Goal: Task Accomplishment & Management: Manage account settings

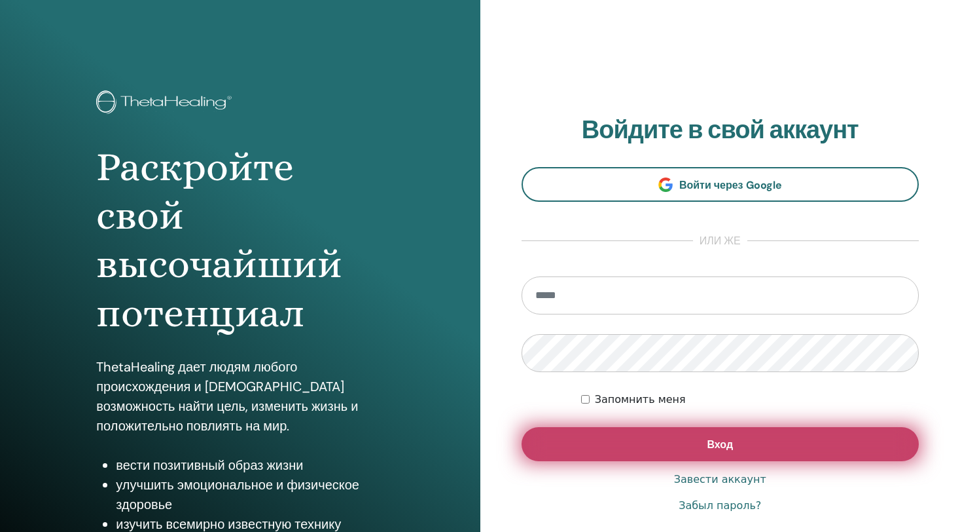
type input "**********"
click at [583, 441] on button "Вход" at bounding box center [721, 444] width 398 height 34
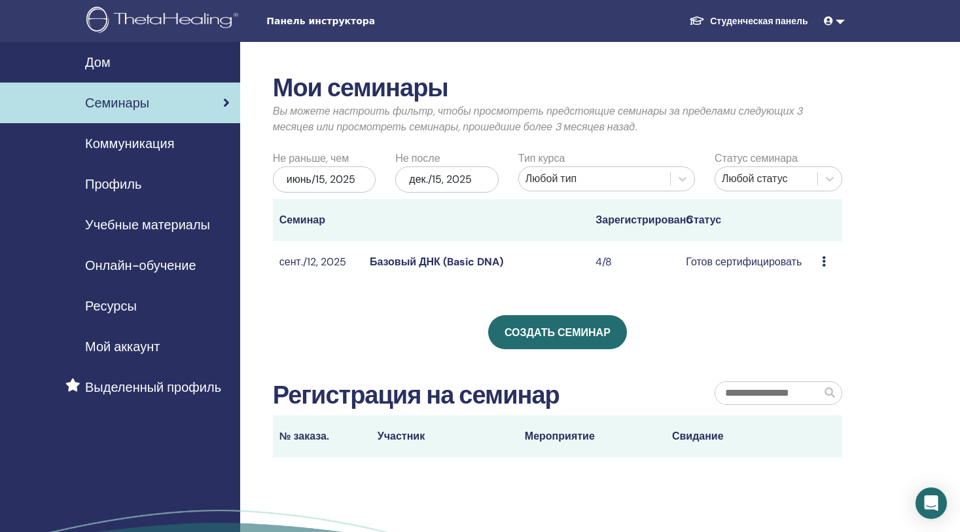
click at [822, 263] on icon at bounding box center [824, 261] width 4 height 10
click at [810, 274] on link "Предварительный просмотр" at bounding box center [860, 273] width 137 height 14
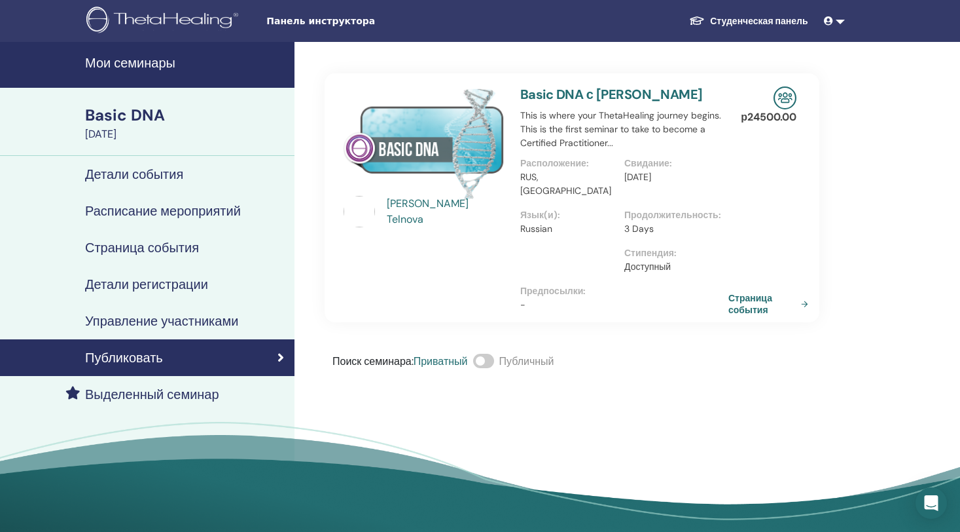
click at [111, 321] on h4 "Управление участниками" at bounding box center [161, 321] width 153 height 16
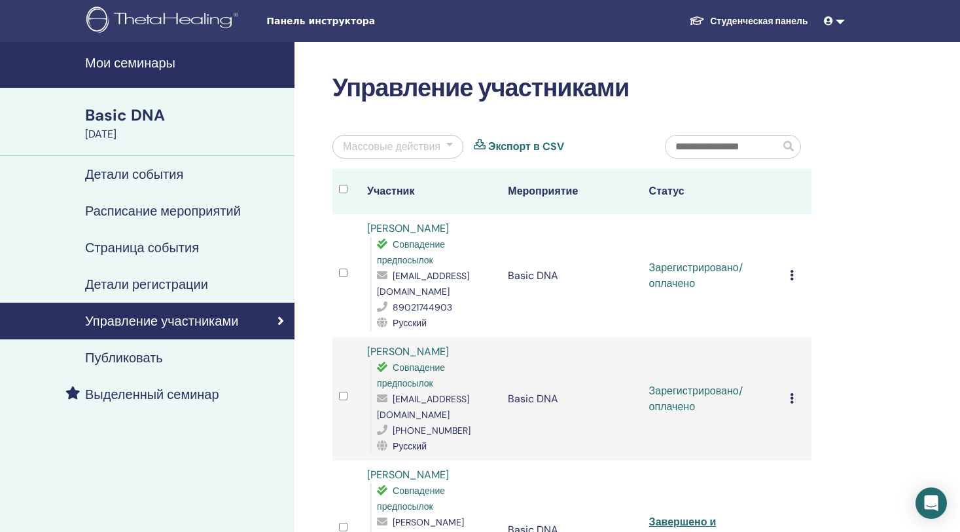
click at [794, 280] on div "Отменить регистрацию Не выполнять автоматическую сертификацию Отметить как опла…" at bounding box center [797, 276] width 15 height 16
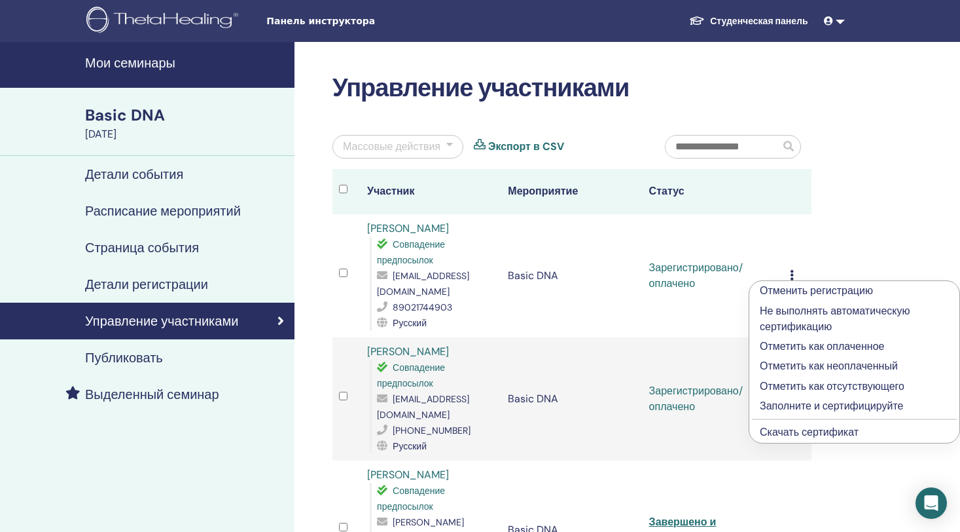
click at [775, 406] on p "Заполните и сертифицируйте" at bounding box center [854, 406] width 189 height 16
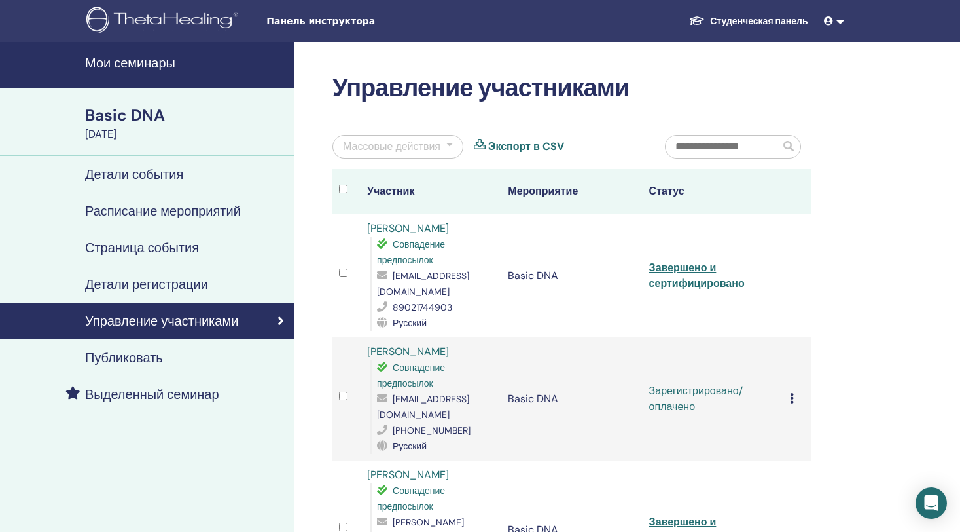
click at [795, 397] on div "Отменить регистрацию Не выполнять автоматическую сертификацию Отметить как опла…" at bounding box center [797, 399] width 15 height 16
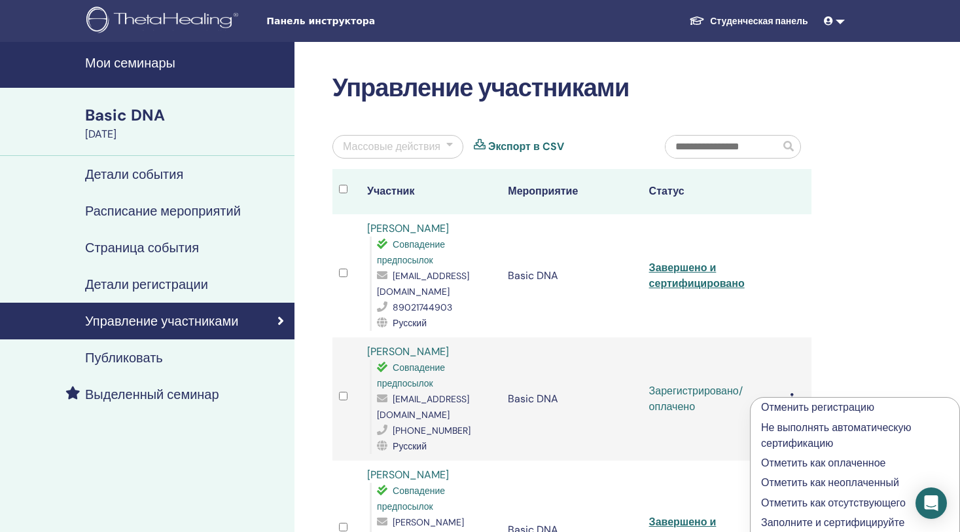
click at [758, 518] on li "Заполните и сертифицируйте" at bounding box center [855, 523] width 209 height 20
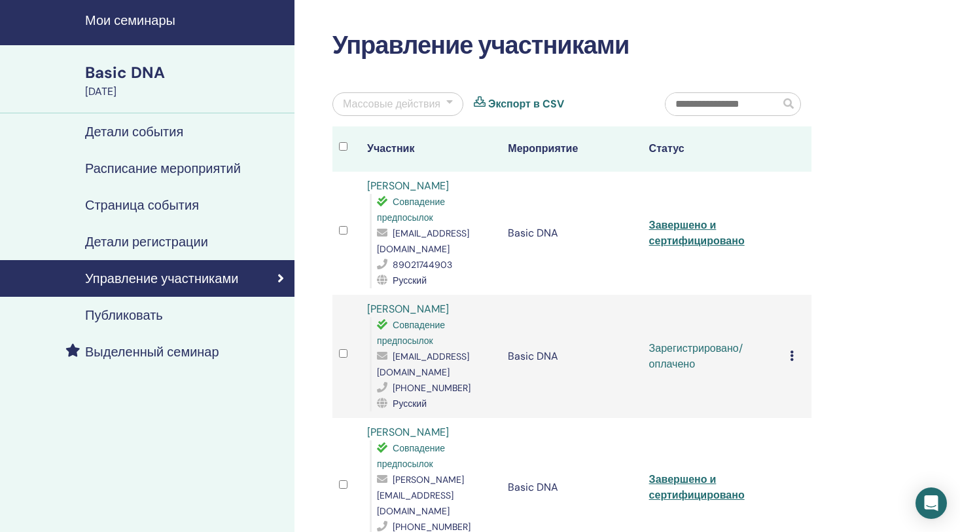
scroll to position [65, 0]
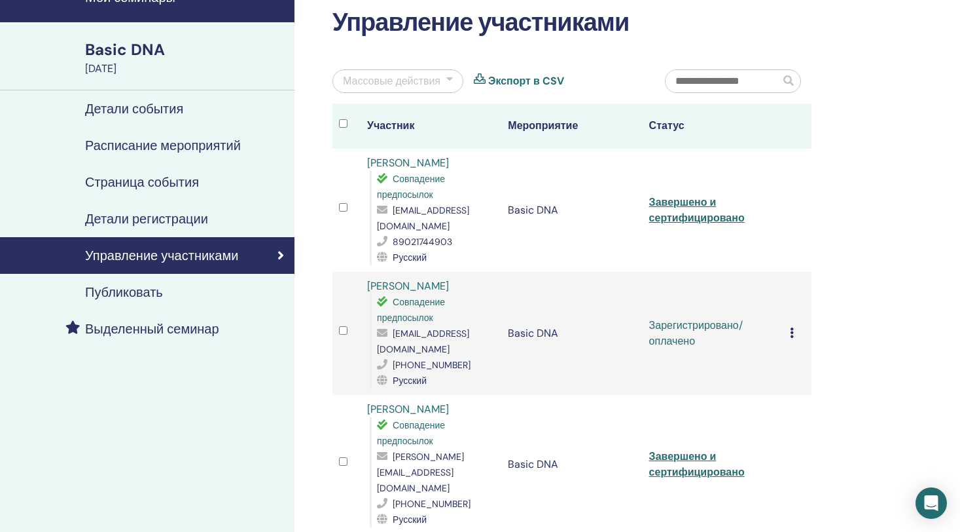
click at [795, 338] on div "Отменить регистрацию Не выполнять автоматическую сертификацию Отметить как опла…" at bounding box center [797, 333] width 15 height 16
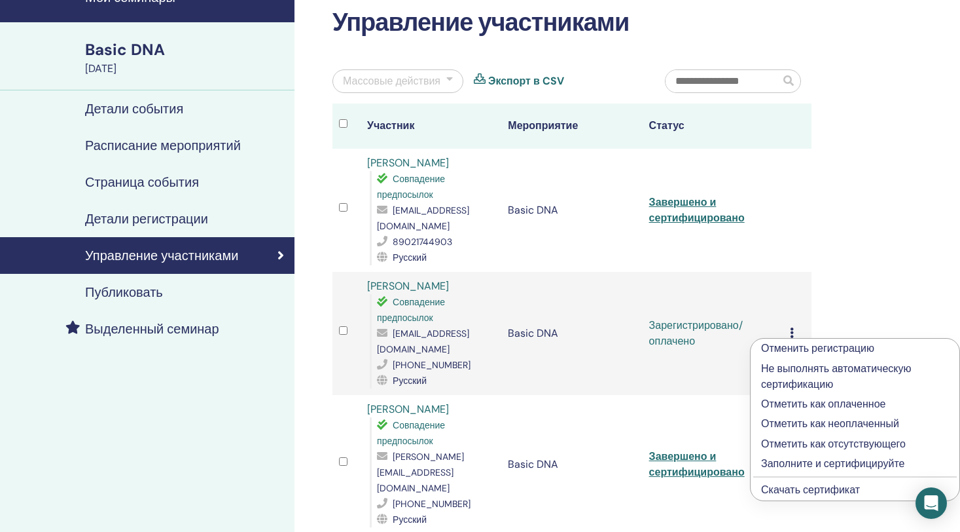
click at [785, 464] on p "Заполните и сертифицируйте" at bounding box center [855, 464] width 188 height 16
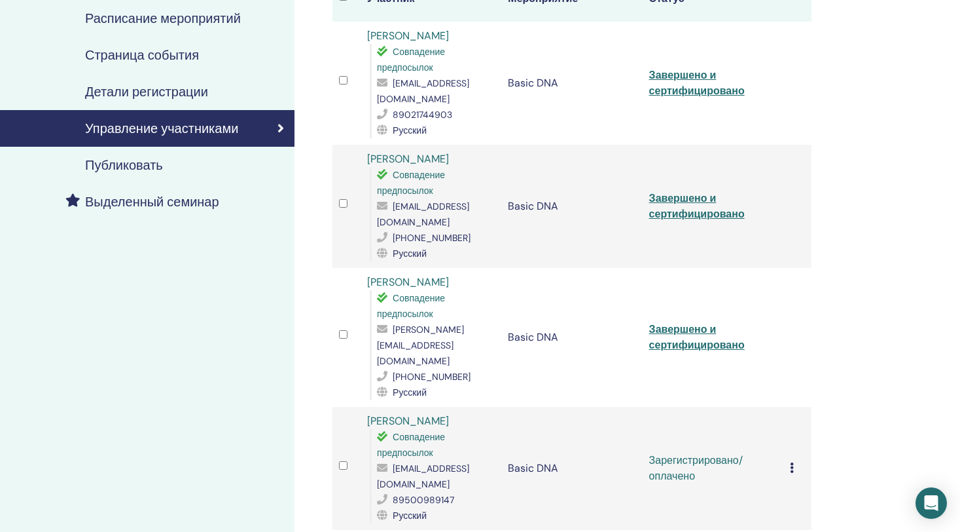
scroll to position [196, 0]
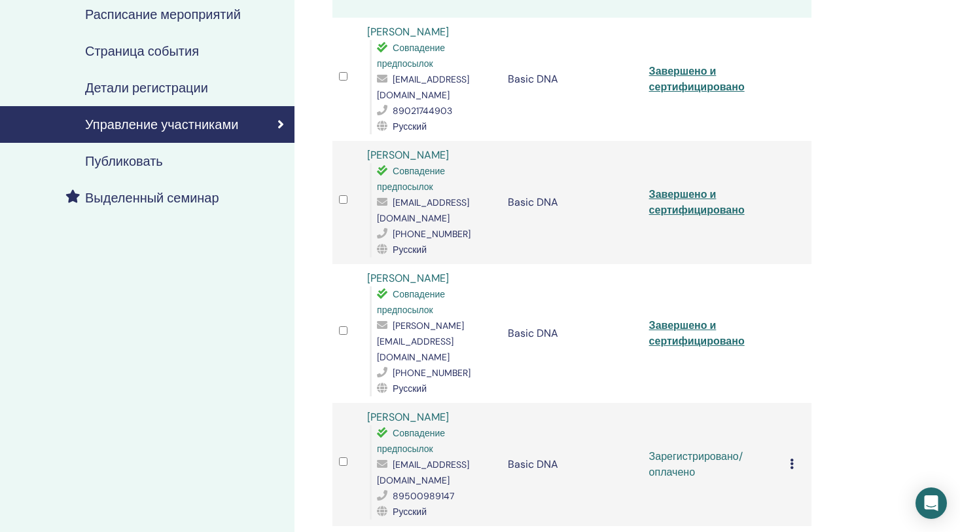
click at [793, 458] on icon at bounding box center [792, 463] width 4 height 10
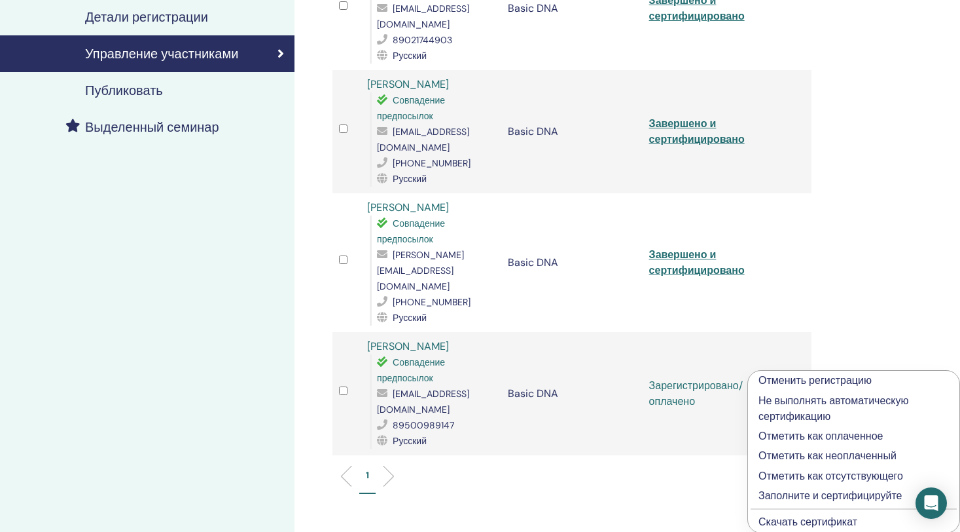
scroll to position [393, 0]
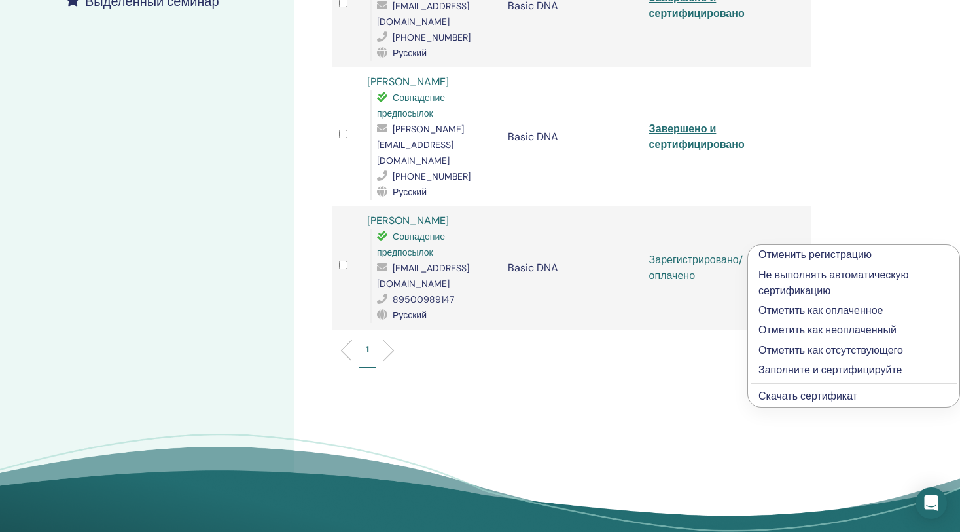
click at [804, 372] on p "Заполните и сертифицируйте" at bounding box center [854, 370] width 190 height 16
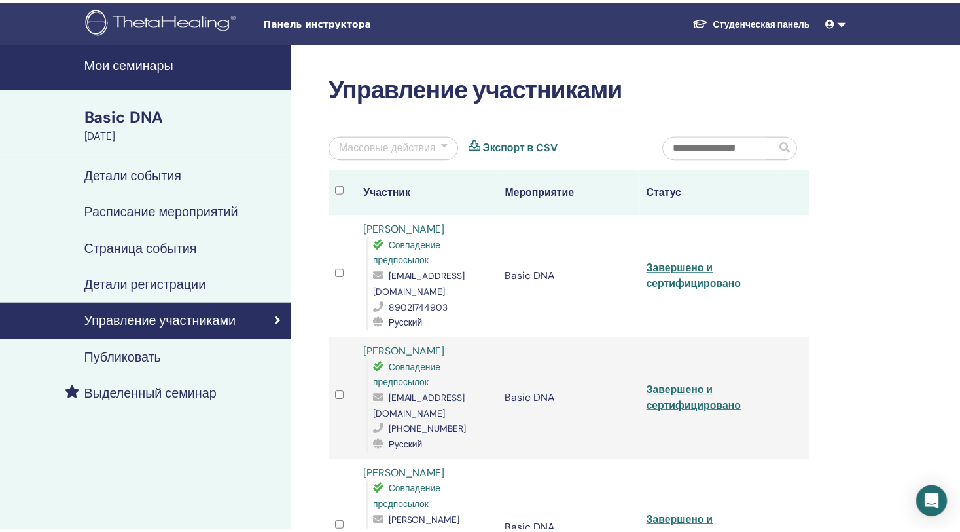
scroll to position [312, 0]
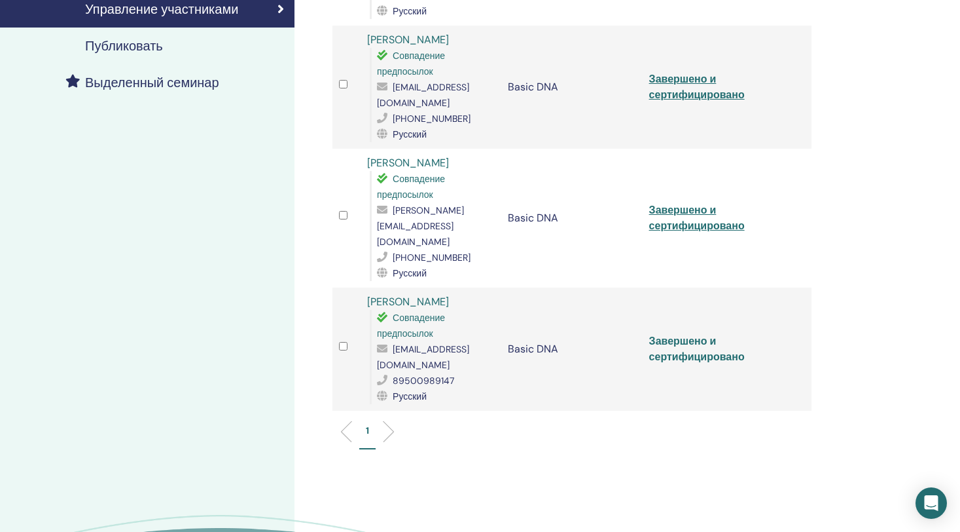
click at [669, 334] on link "Завершено и сертифицировано" at bounding box center [697, 348] width 96 height 29
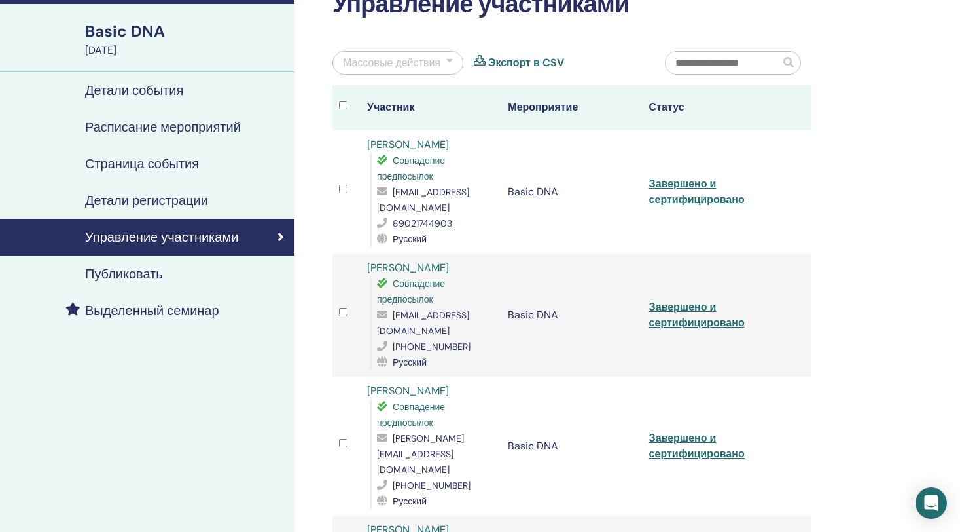
scroll to position [115, 0]
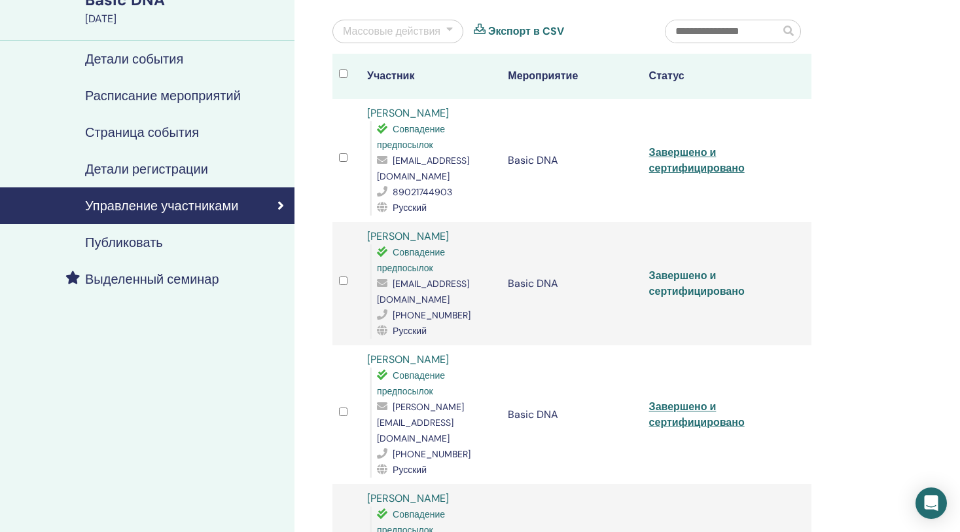
click at [699, 290] on link "Завершено и сертифицировано" at bounding box center [697, 282] width 96 height 29
click at [683, 157] on link "Завершено и сертифицировано" at bounding box center [697, 159] width 96 height 29
click at [916, 190] on div "Управление участниками Массовые действия Экспорт в CSV Участник Мероприятие Ста…" at bounding box center [615, 384] width 640 height 915
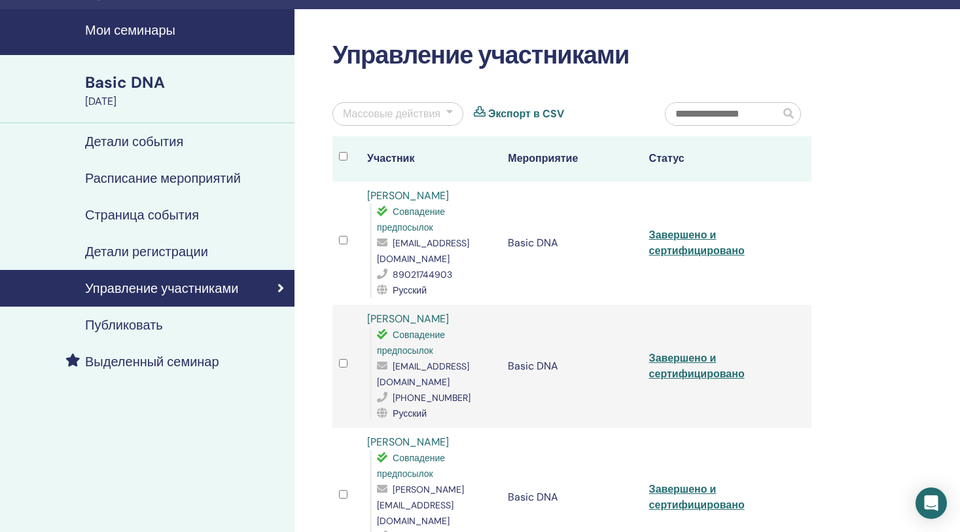
scroll to position [0, 0]
